Goal: Information Seeking & Learning: Learn about a topic

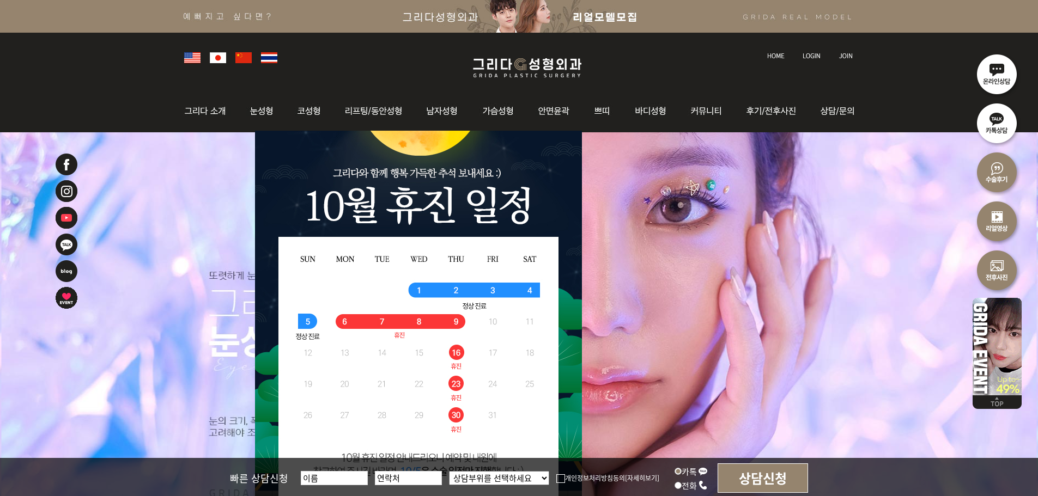
scroll to position [109, 0]
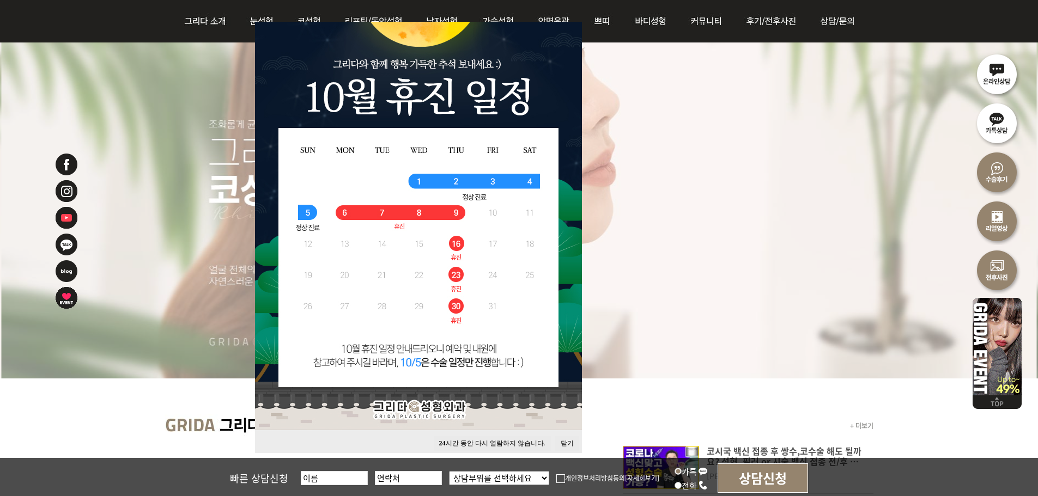
click at [564, 443] on button "닫기" at bounding box center [567, 444] width 24 height 15
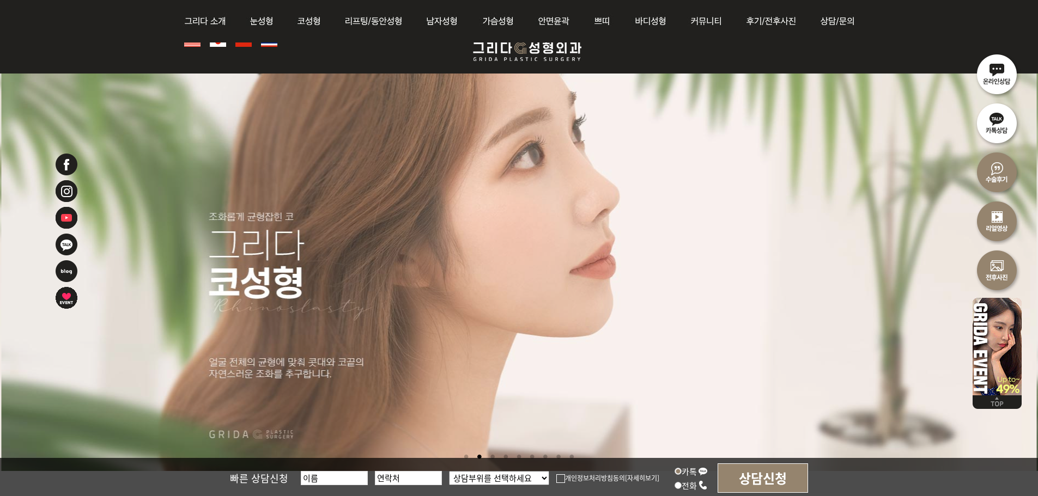
scroll to position [0, 0]
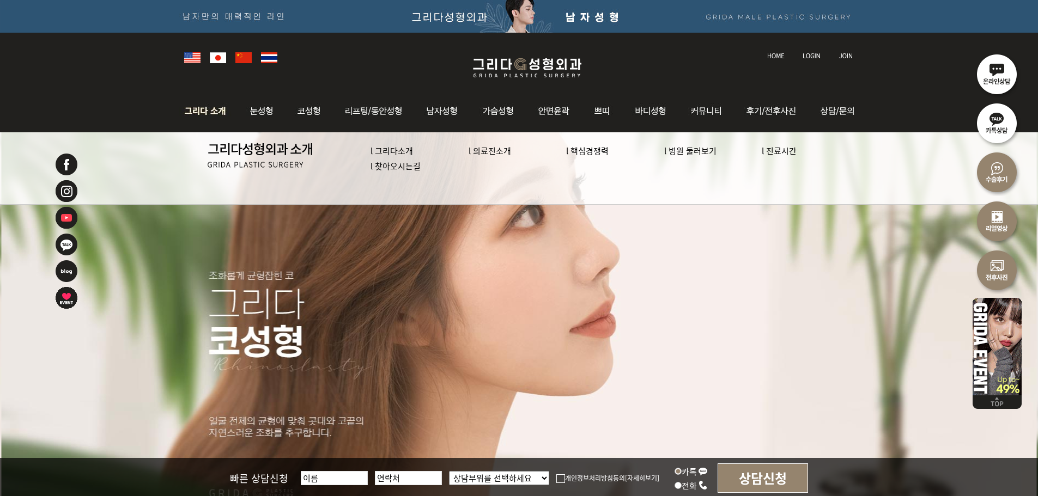
click at [508, 150] on link "l 의료진소개" at bounding box center [490, 150] width 43 height 11
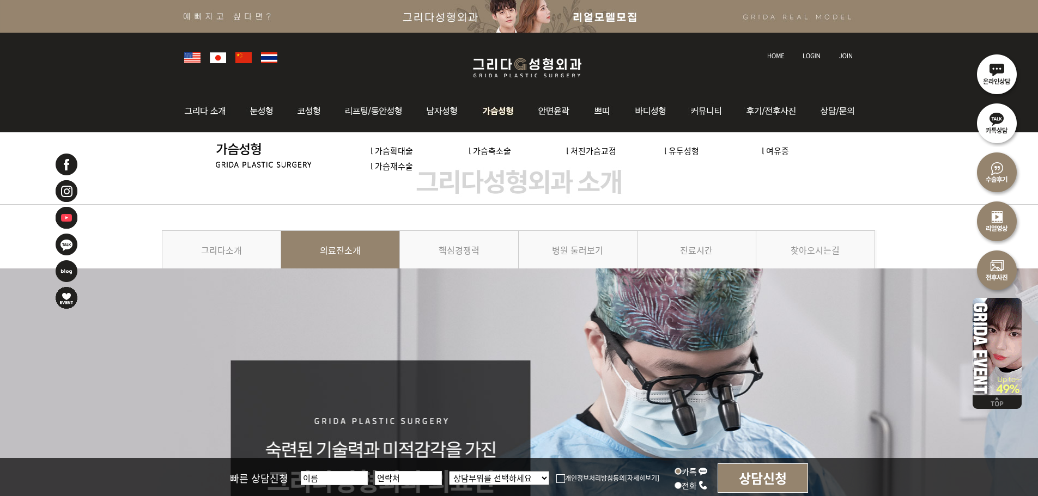
click at [491, 157] on li "l 가슴축소술" at bounding box center [518, 150] width 98 height 15
click at [493, 155] on link "l 가슴축소술" at bounding box center [490, 150] width 43 height 11
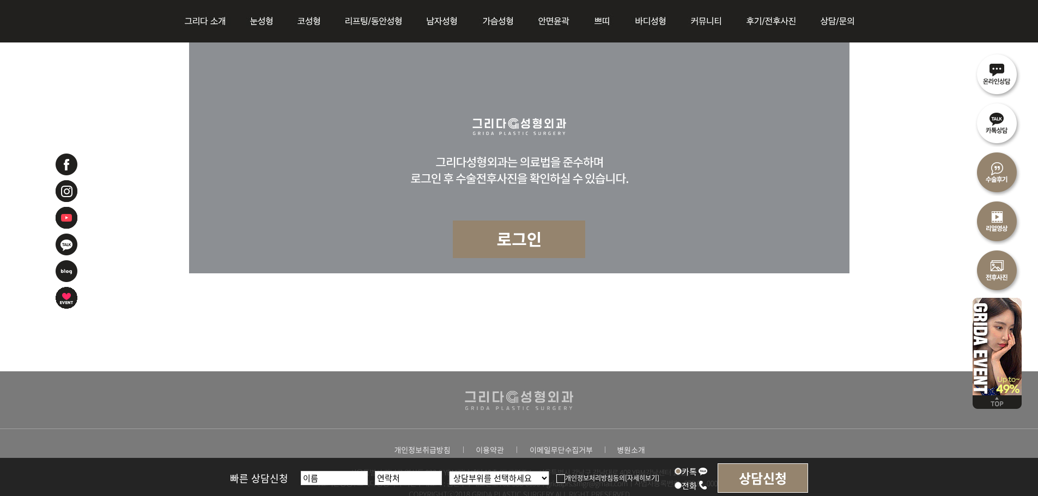
scroll to position [3843, 0]
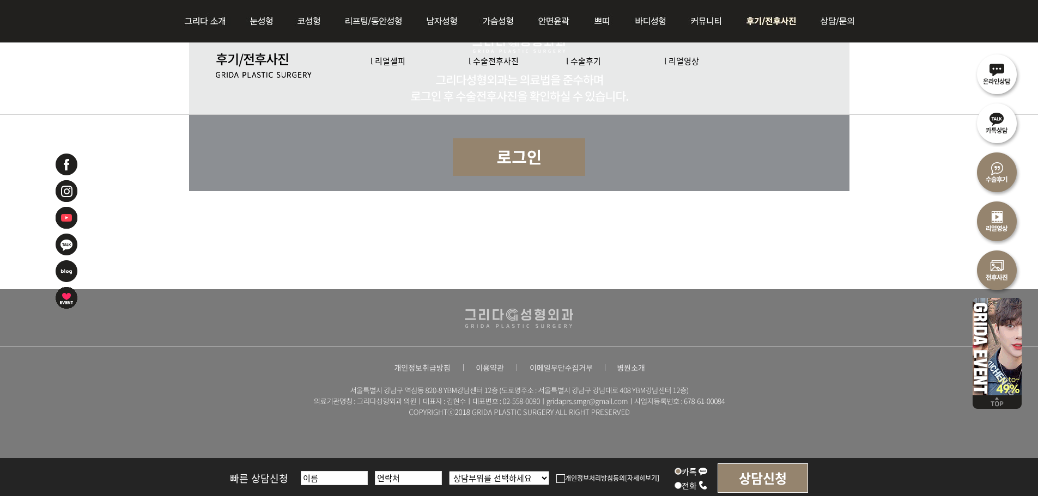
click at [502, 63] on link "l 수술전후사진" at bounding box center [494, 60] width 50 height 11
